Goal: Task Accomplishment & Management: Manage account settings

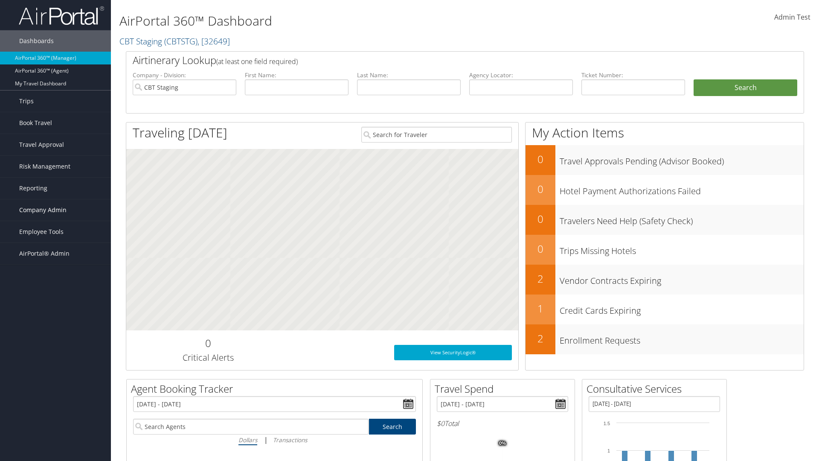
click at [55, 210] on span "Company Admin" at bounding box center [42, 209] width 47 height 21
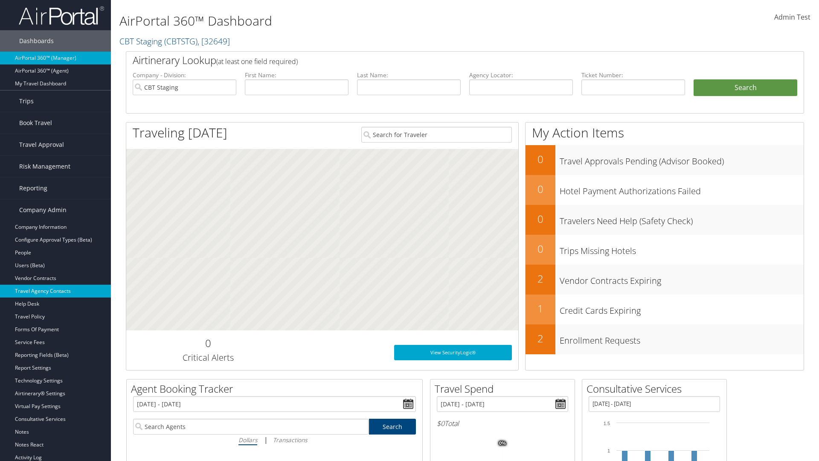
click at [55, 291] on link "Travel Agency Contacts" at bounding box center [55, 290] width 111 height 13
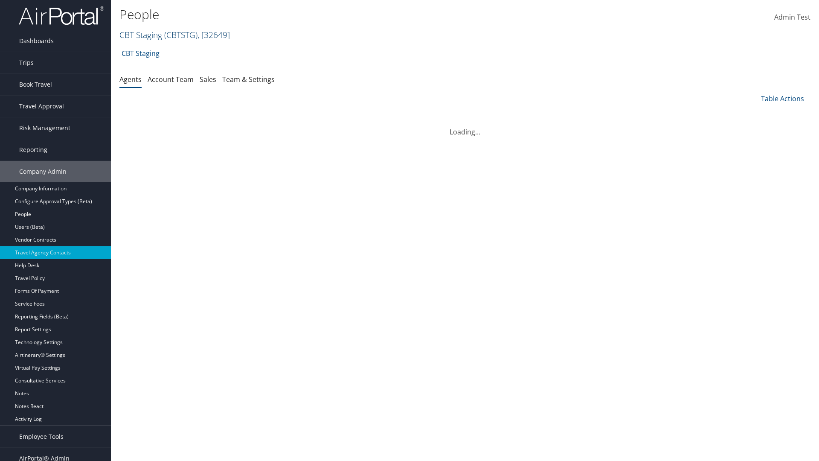
click at [141, 35] on link "CBT Staging ( CBTSTG ) , [ 32649 ]" at bounding box center [174, 35] width 110 height 12
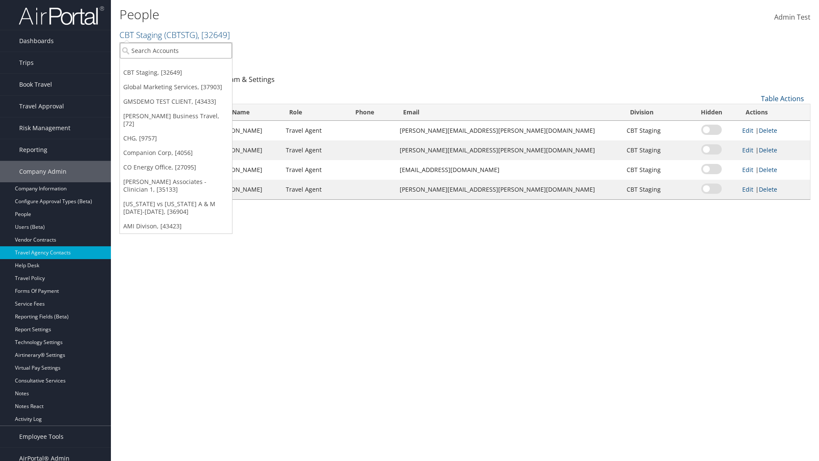
click at [176, 50] on input "search" at bounding box center [176, 51] width 112 height 16
type input "CBTSTG"
click at [176, 66] on div "CBT Staging (CBTSTG), [32649]" at bounding box center [176, 66] width 122 height 8
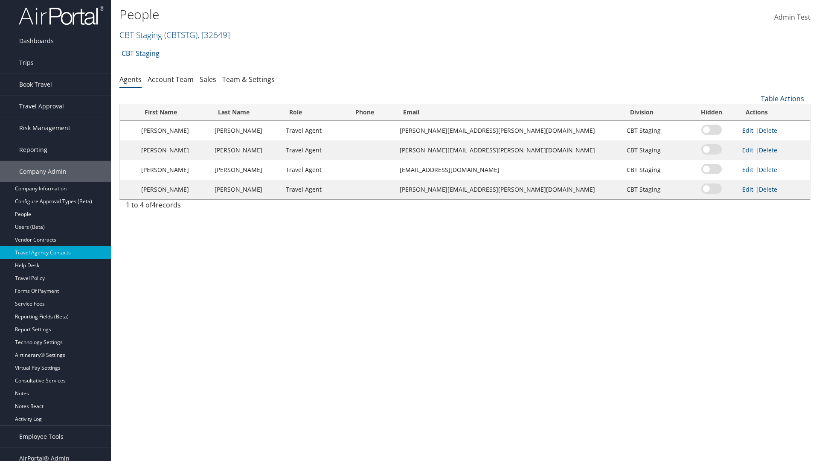
click at [782, 99] on link "Table Actions" at bounding box center [782, 98] width 43 height 9
click at [754, 126] on link "Add New Contact" at bounding box center [754, 126] width 112 height 14
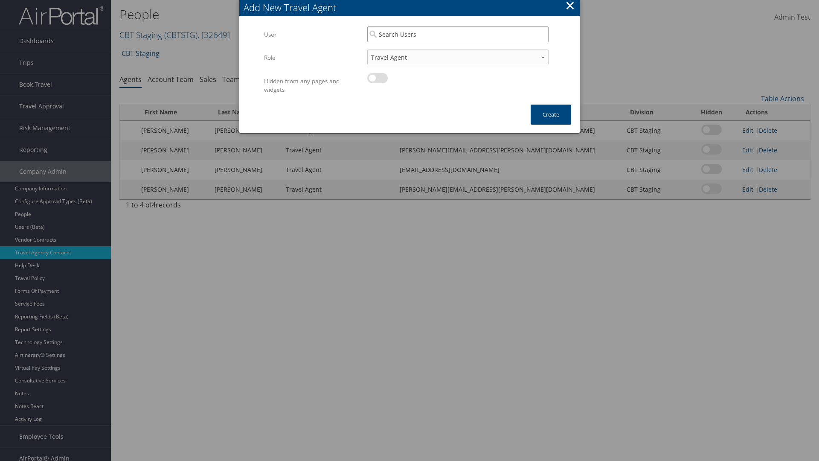
click at [458, 34] on input "search" at bounding box center [457, 34] width 181 height 16
click at [458, 55] on div "User" at bounding box center [458, 59] width 178 height 9
type input "Traveler Test"
click at [551, 114] on button "Create" at bounding box center [550, 114] width 41 height 20
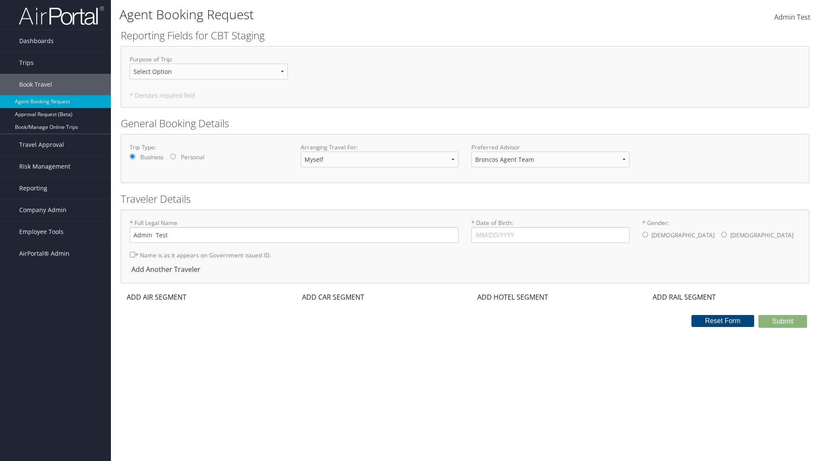
select select "traveler.test@goct.dev"
click at [55, 210] on span "Company Admin" at bounding box center [42, 209] width 47 height 21
click at [55, 291] on link "Travel Agency Contacts" at bounding box center [55, 290] width 111 height 13
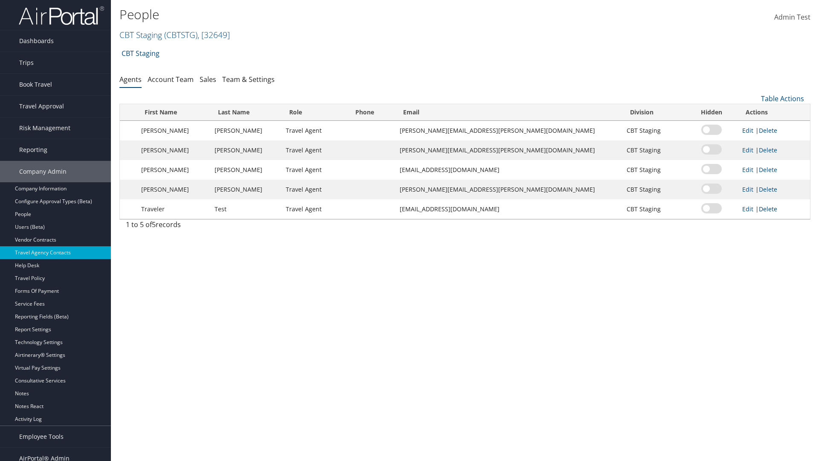
click at [761, 209] on link "Delete" at bounding box center [768, 209] width 18 height 8
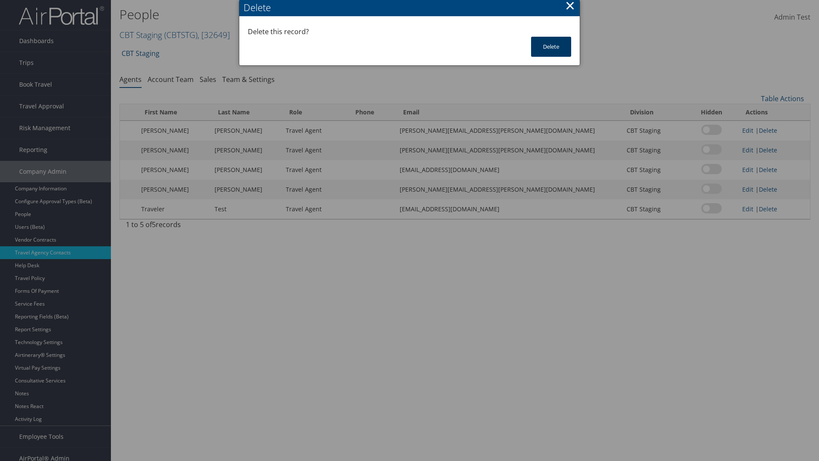
click at [551, 46] on button "Delete" at bounding box center [551, 47] width 40 height 20
